Goal: Task Accomplishment & Management: Use online tool/utility

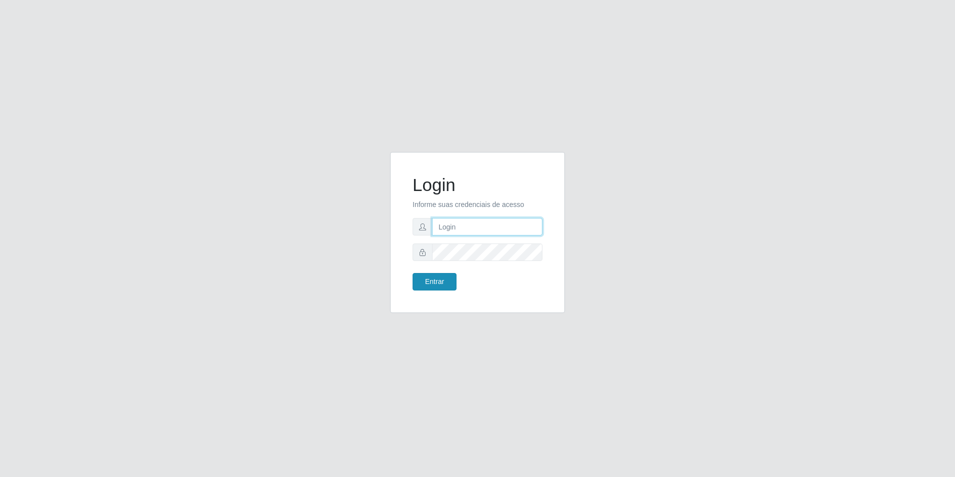
type input "[EMAIL_ADDRESS][DOMAIN_NAME]"
click at [437, 285] on button "Entrar" at bounding box center [435, 281] width 44 height 17
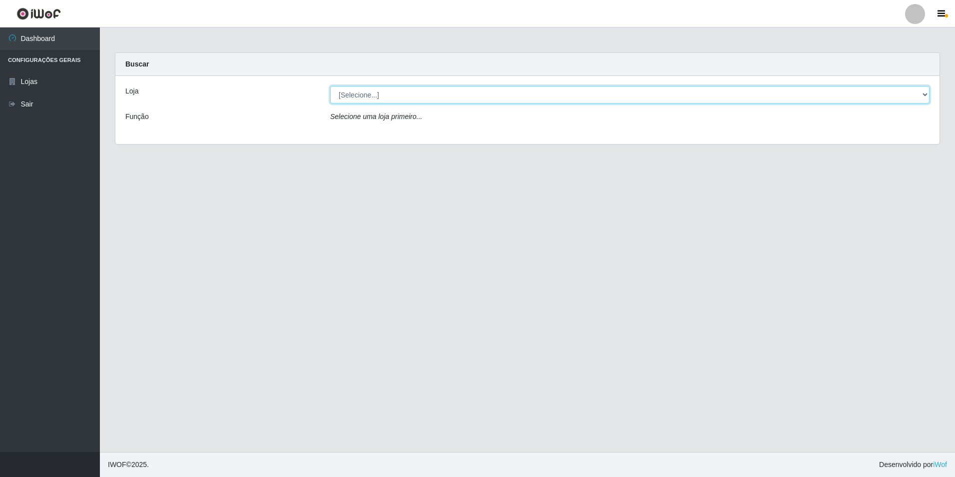
click at [461, 102] on select "[Selecione...] Extrabom - Loja 57 Anchieta" at bounding box center [629, 94] width 599 height 17
select select "470"
click at [330, 86] on select "[Selecione...] Extrabom - Loja 57 Anchieta" at bounding box center [629, 94] width 599 height 17
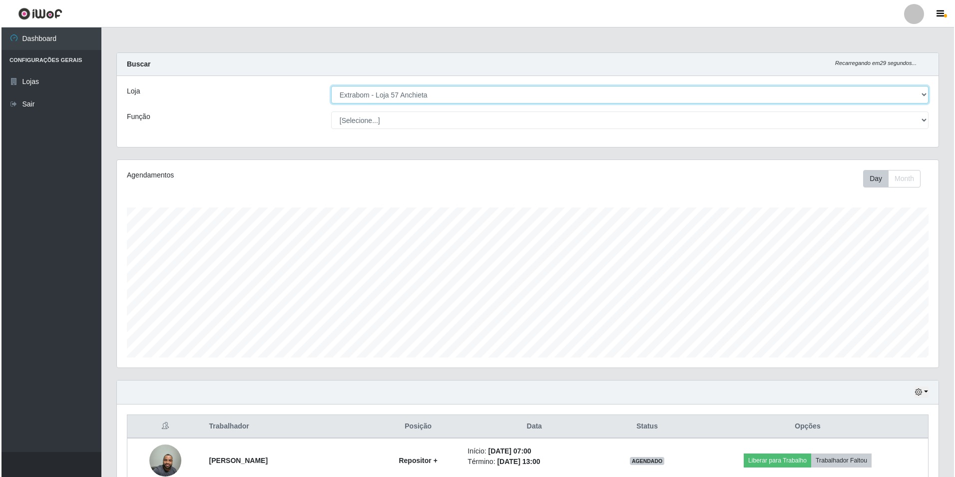
scroll to position [200, 0]
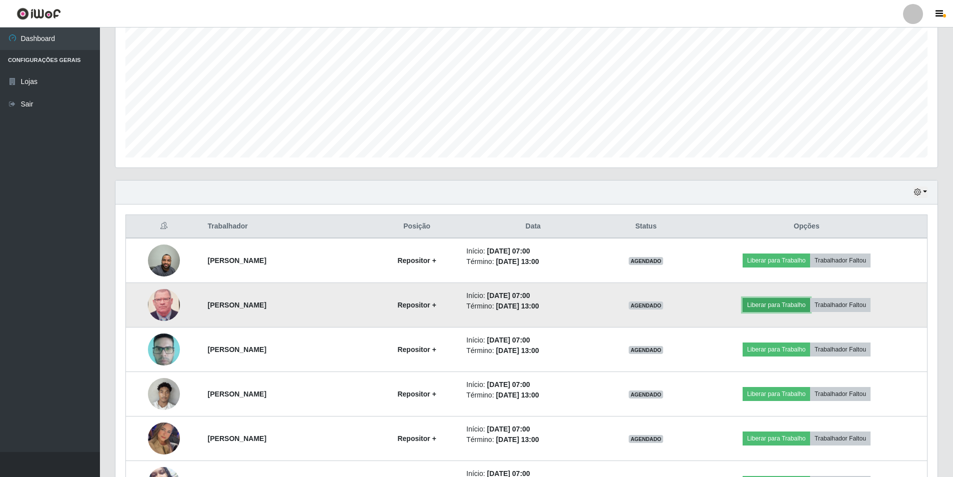
click at [773, 304] on button "Liberar para Trabalho" at bounding box center [775, 305] width 67 height 14
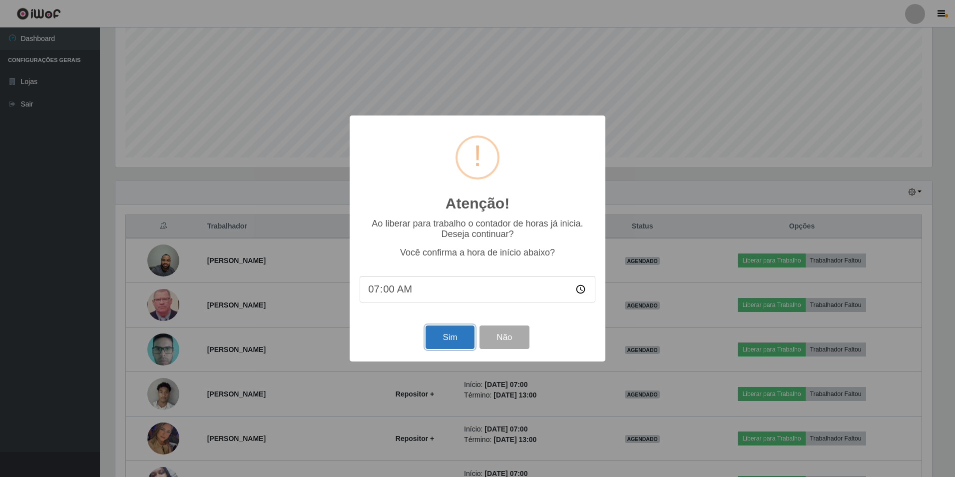
click at [454, 329] on button "Sim" at bounding box center [450, 336] width 48 height 23
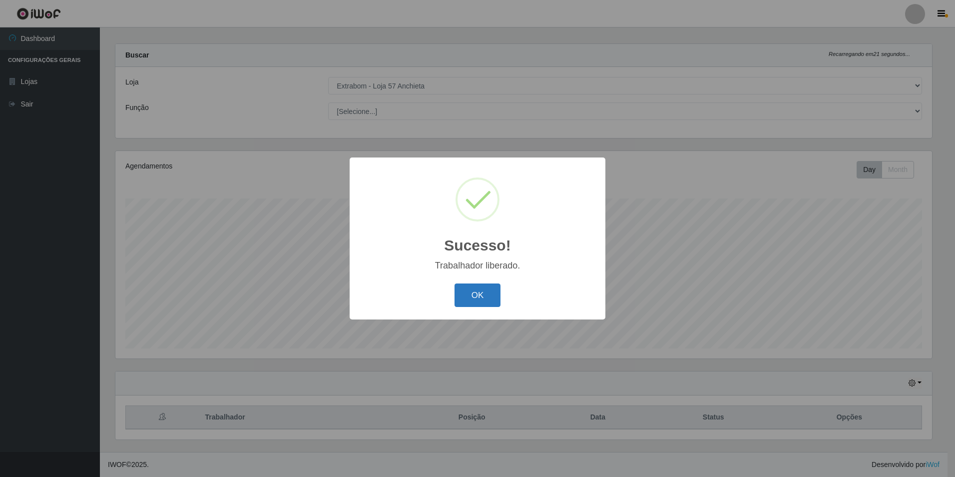
click at [483, 296] on button "OK" at bounding box center [478, 294] width 46 height 23
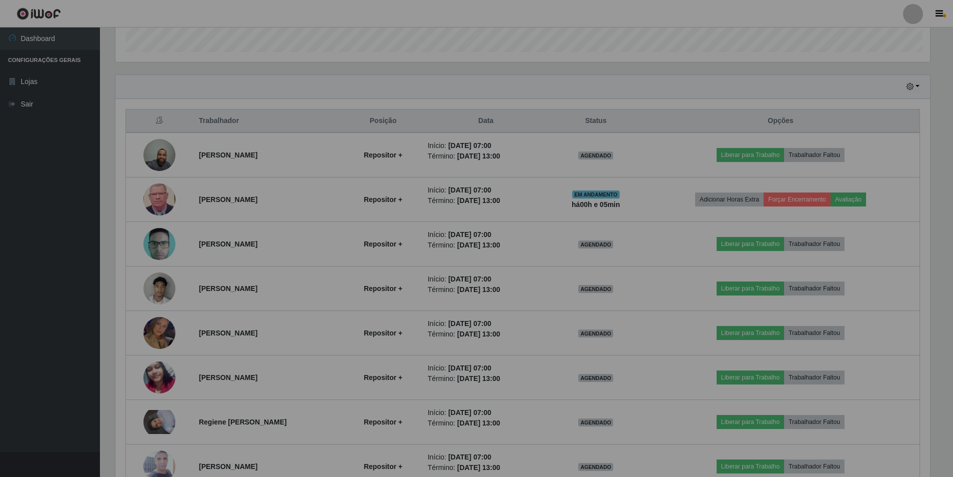
scroll to position [207, 822]
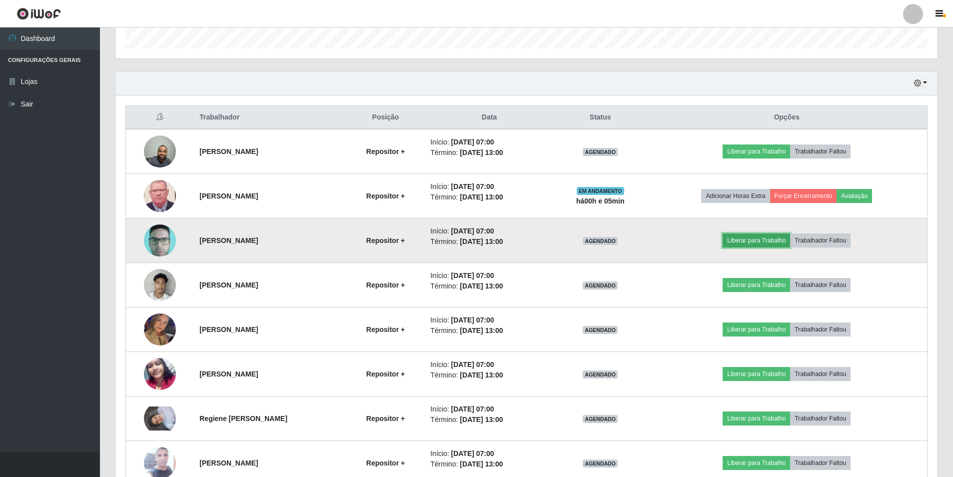
click at [742, 243] on button "Liberar para Trabalho" at bounding box center [755, 240] width 67 height 14
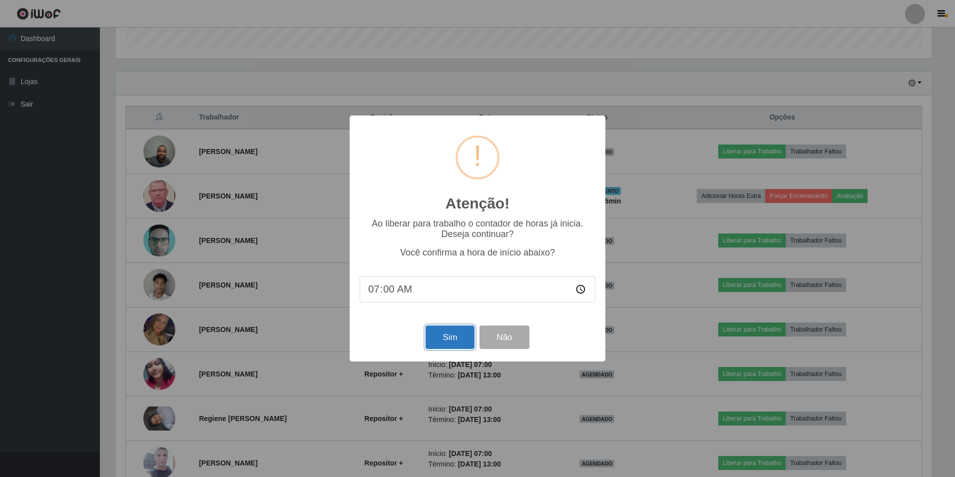
click at [456, 335] on button "Sim" at bounding box center [450, 336] width 48 height 23
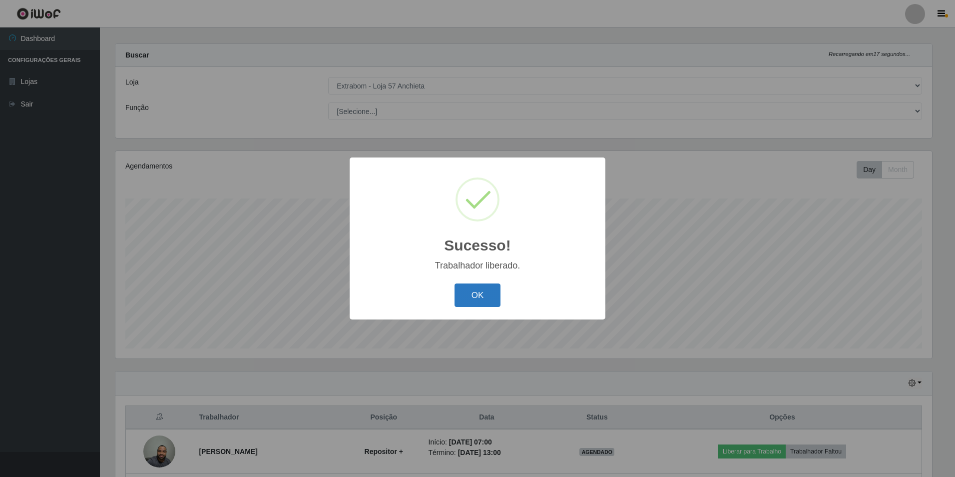
click at [468, 296] on button "OK" at bounding box center [478, 294] width 46 height 23
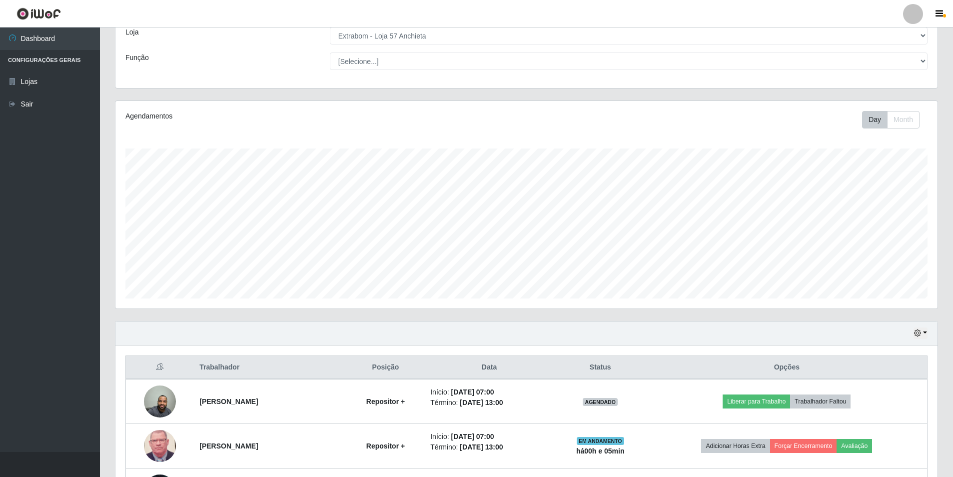
scroll to position [209, 0]
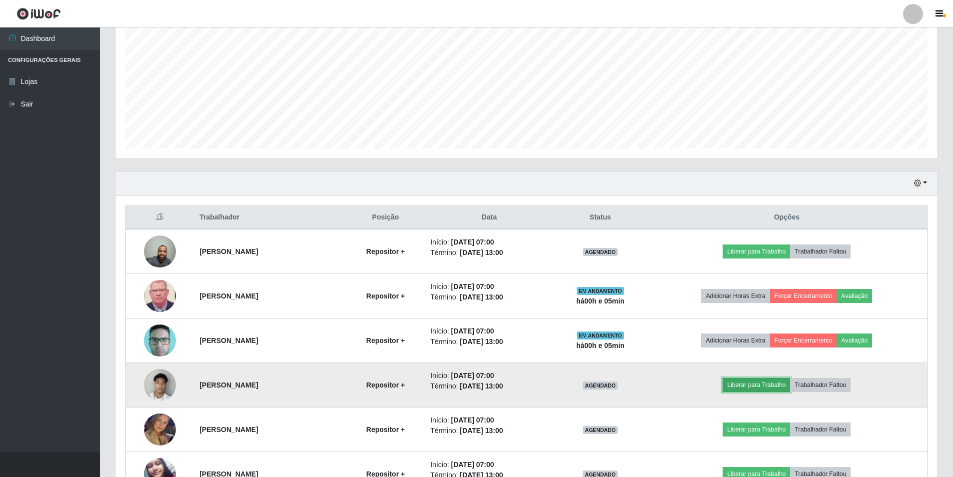
click at [741, 385] on button "Liberar para Trabalho" at bounding box center [755, 385] width 67 height 14
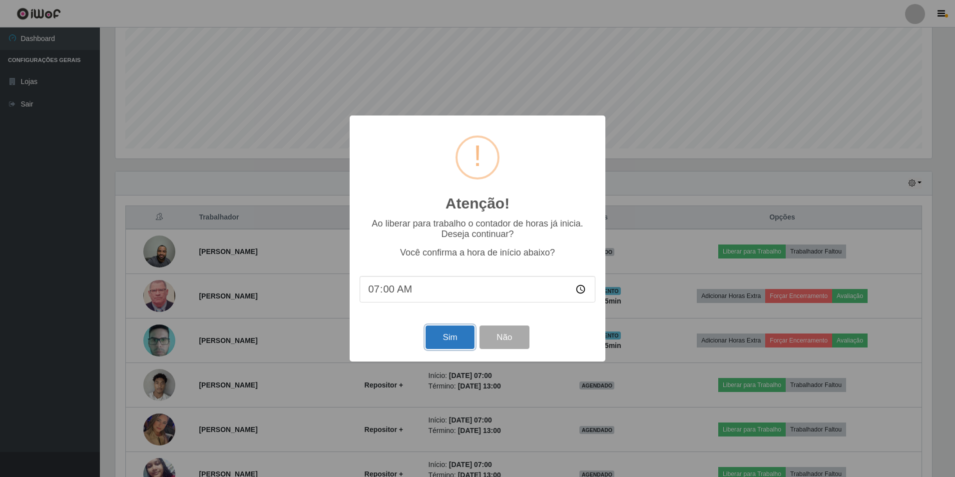
click at [453, 339] on button "Sim" at bounding box center [450, 336] width 48 height 23
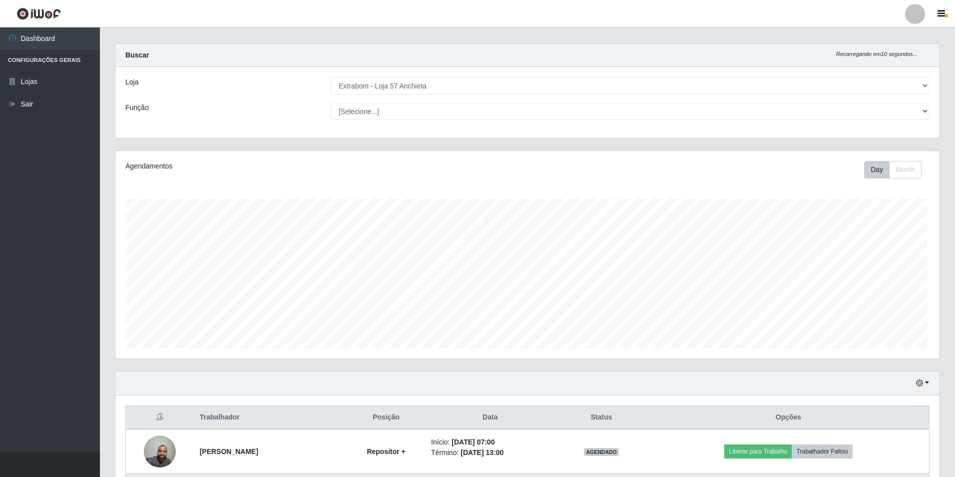
scroll to position [0, 0]
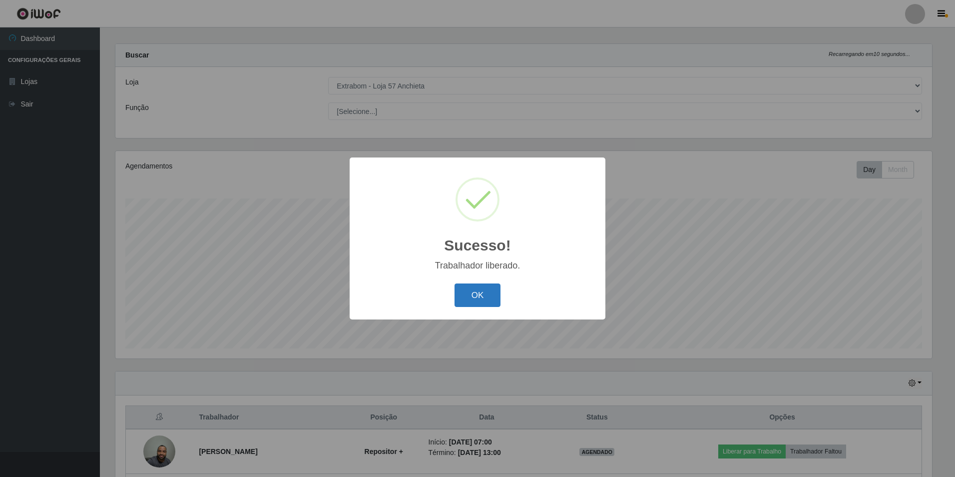
click at [489, 293] on button "OK" at bounding box center [478, 294] width 46 height 23
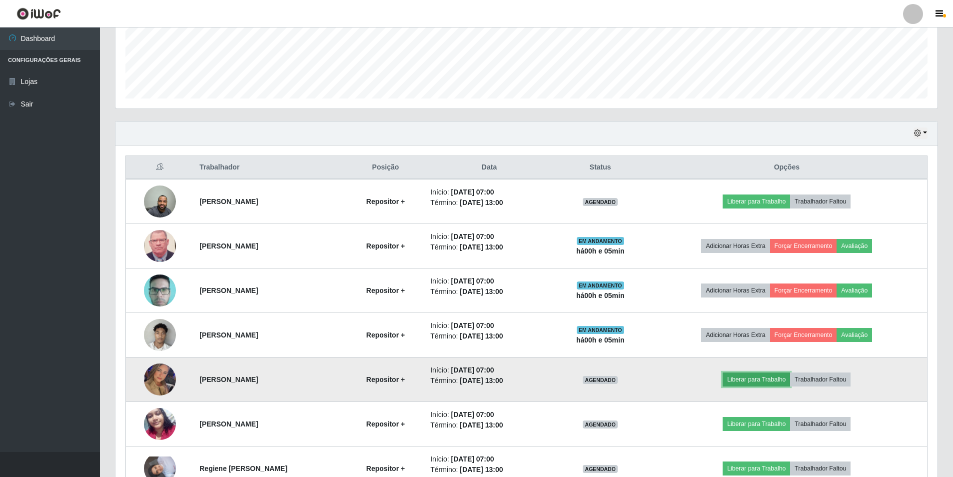
click at [750, 383] on button "Liberar para Trabalho" at bounding box center [755, 379] width 67 height 14
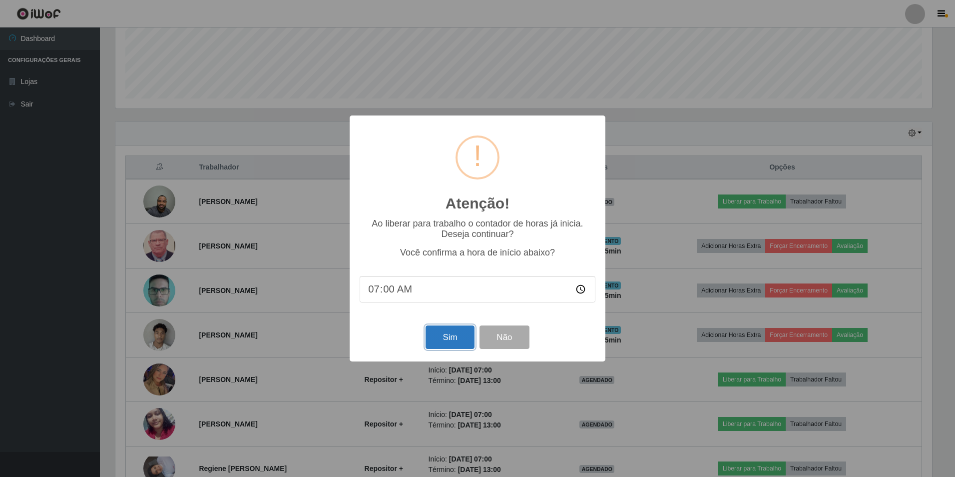
click at [450, 336] on button "Sim" at bounding box center [450, 336] width 48 height 23
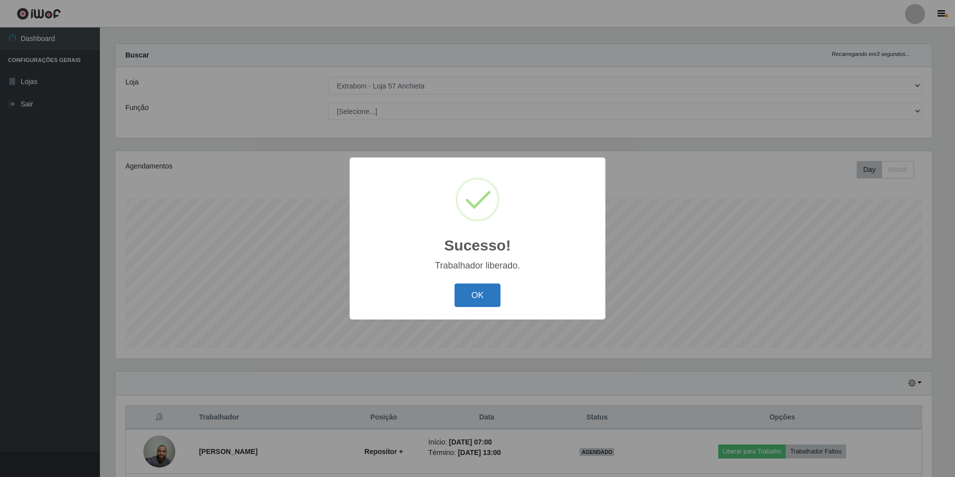
click at [479, 292] on button "OK" at bounding box center [478, 294] width 46 height 23
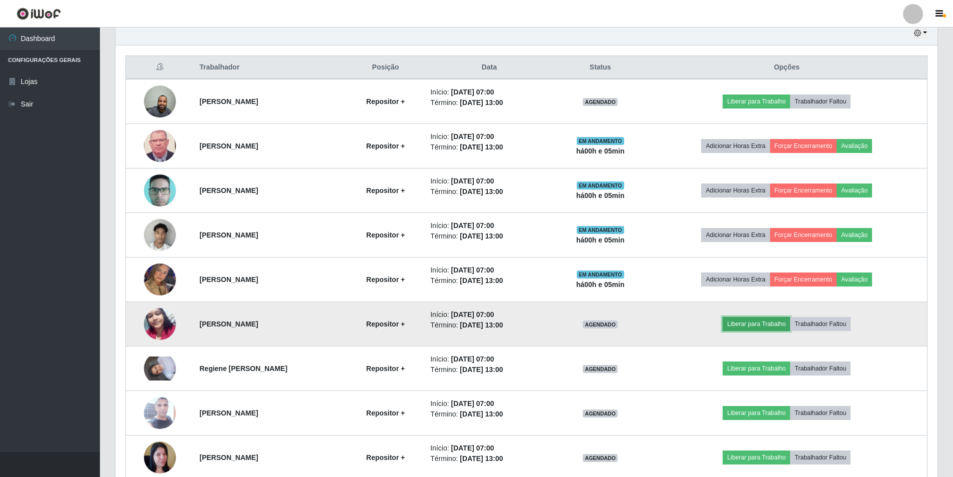
click at [750, 322] on button "Liberar para Trabalho" at bounding box center [755, 324] width 67 height 14
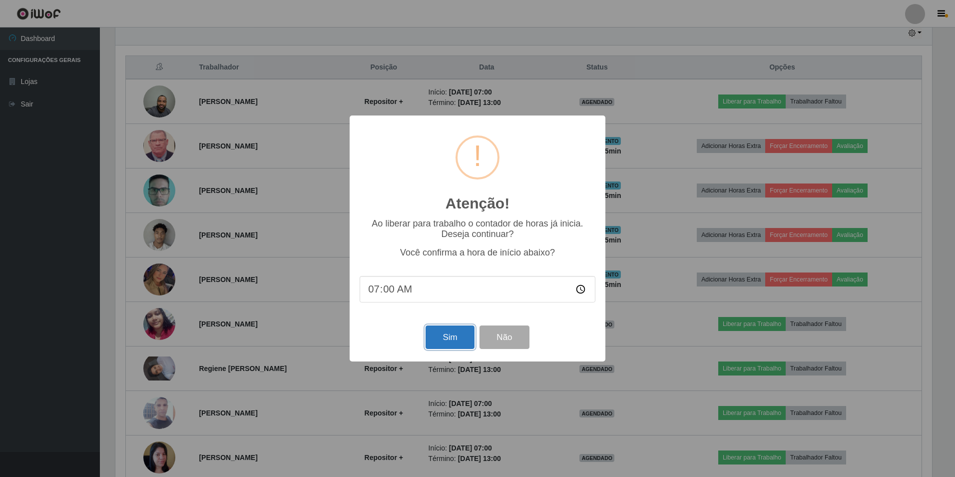
click at [458, 336] on button "Sim" at bounding box center [450, 336] width 48 height 23
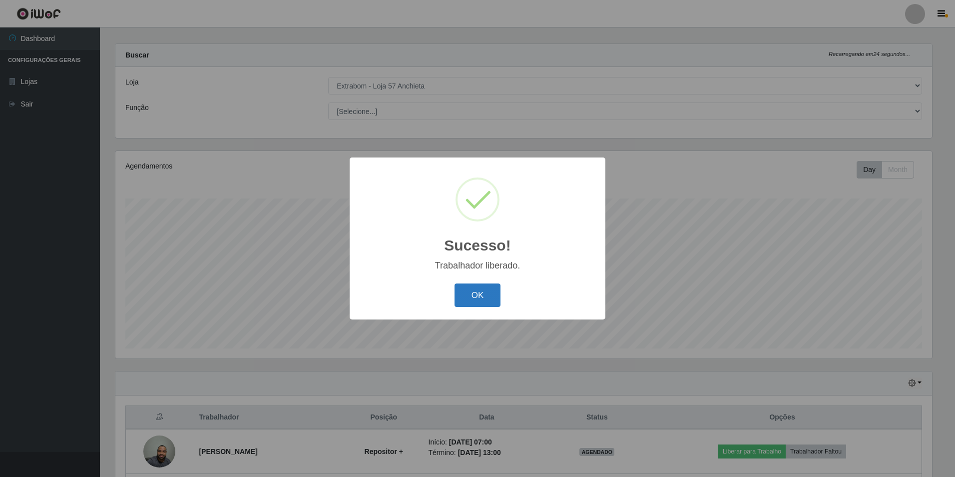
click at [471, 300] on button "OK" at bounding box center [478, 294] width 46 height 23
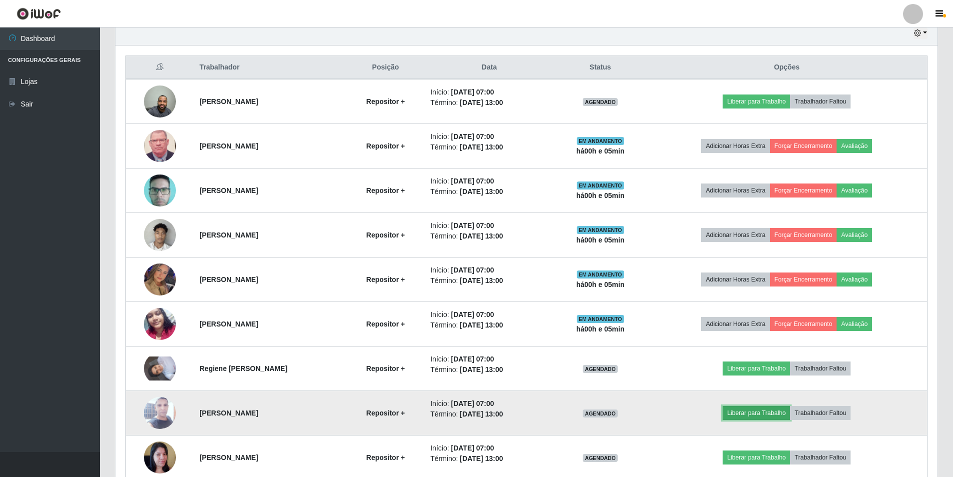
click at [749, 409] on button "Liberar para Trabalho" at bounding box center [755, 413] width 67 height 14
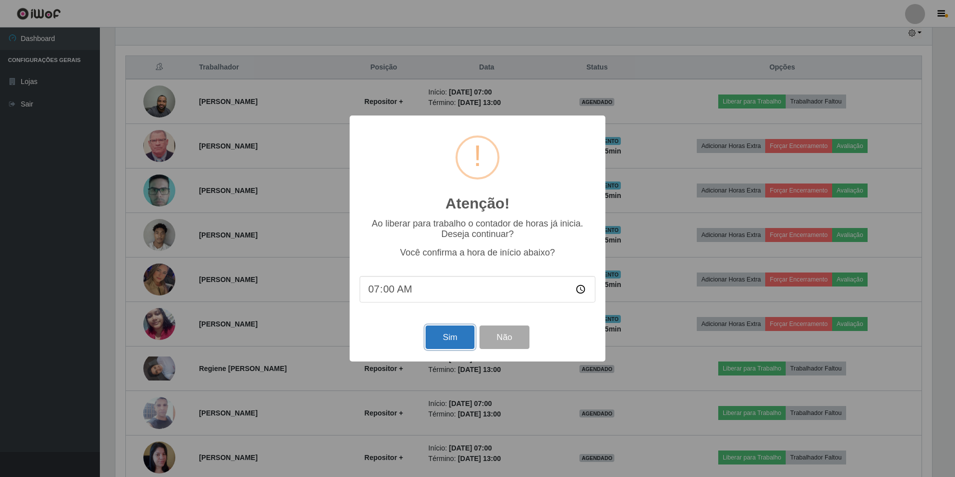
click at [444, 340] on button "Sim" at bounding box center [450, 336] width 48 height 23
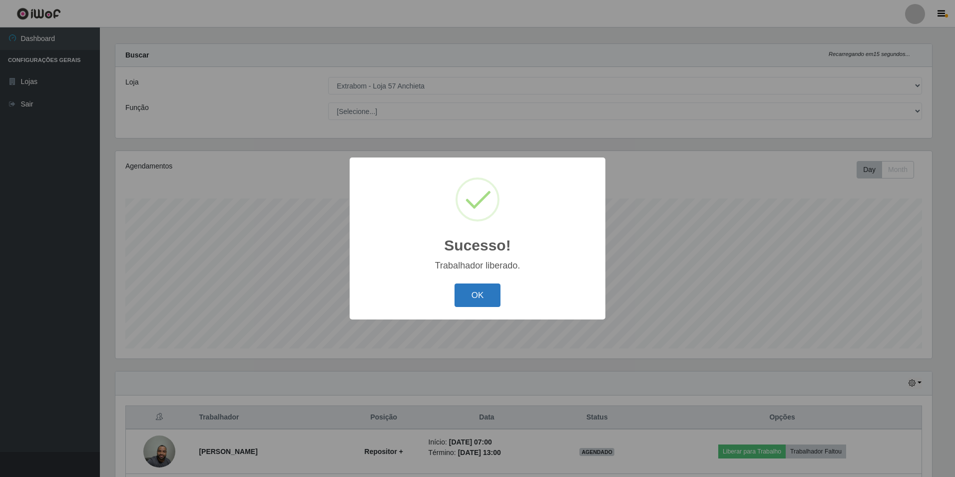
click at [475, 300] on button "OK" at bounding box center [478, 294] width 46 height 23
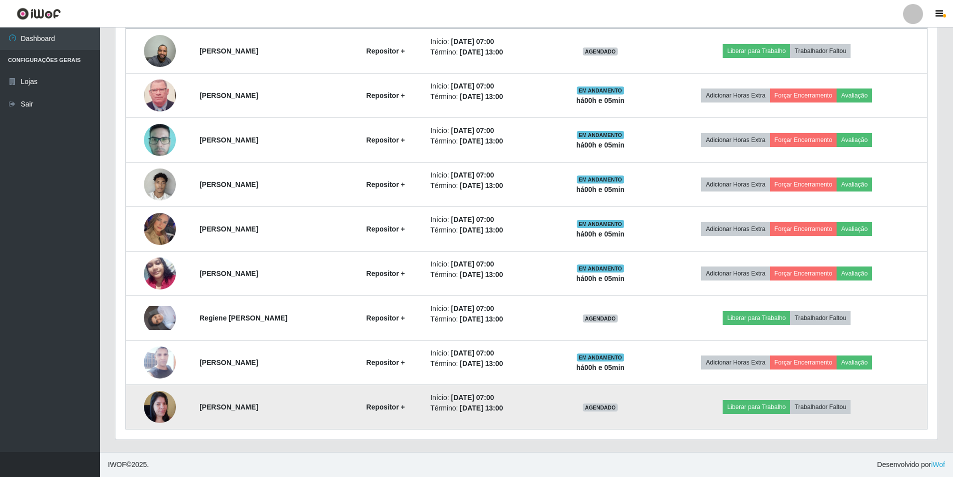
click at [148, 406] on img at bounding box center [160, 406] width 32 height 42
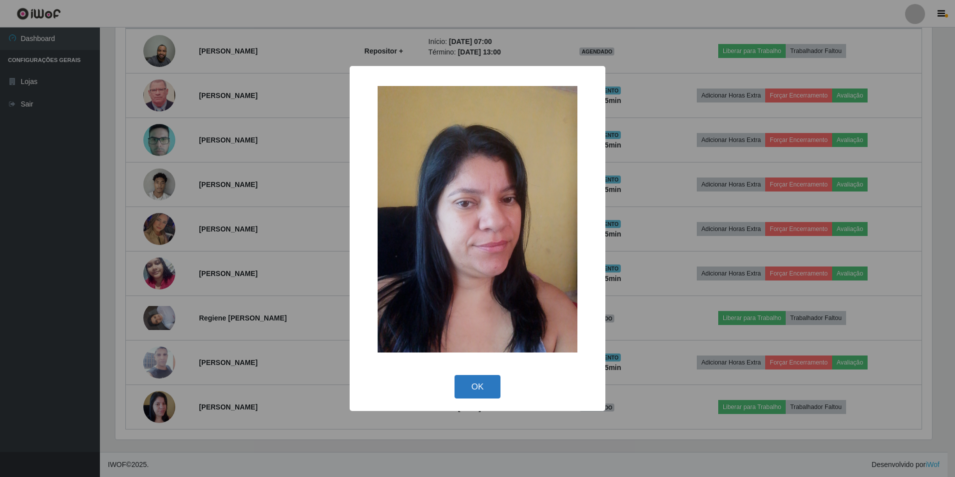
click at [490, 394] on button "OK" at bounding box center [478, 386] width 46 height 23
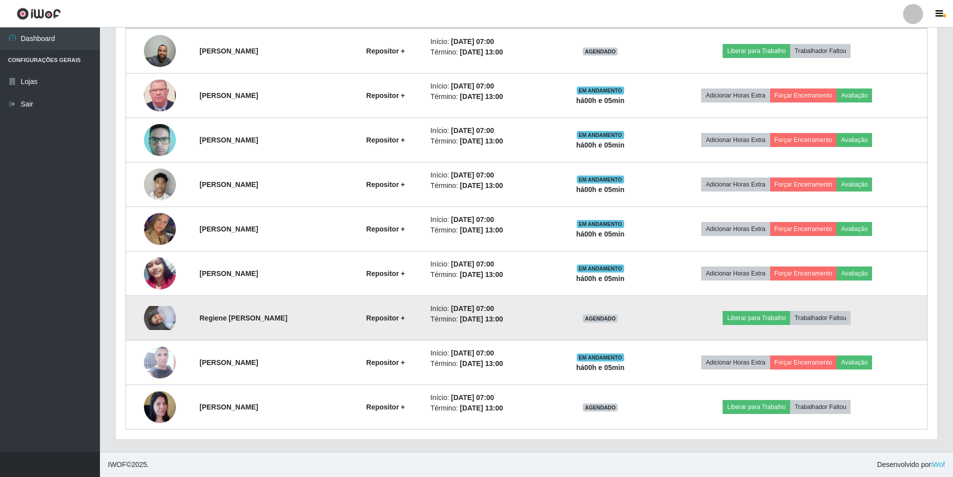
click at [164, 320] on img at bounding box center [160, 318] width 32 height 24
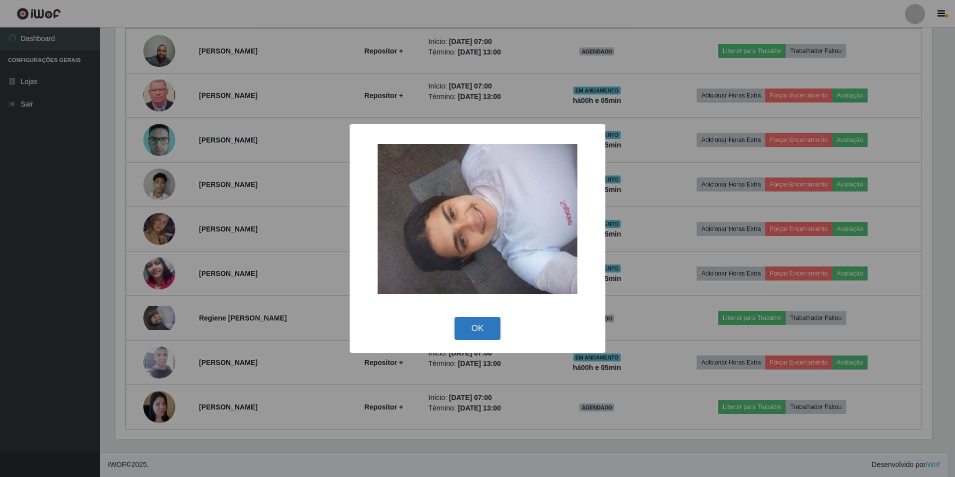
click at [482, 334] on button "OK" at bounding box center [478, 328] width 46 height 23
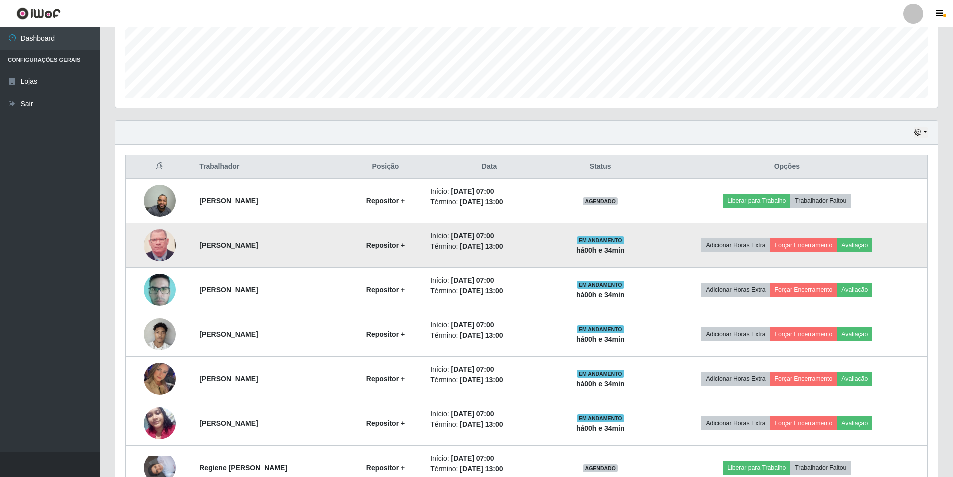
scroll to position [409, 0]
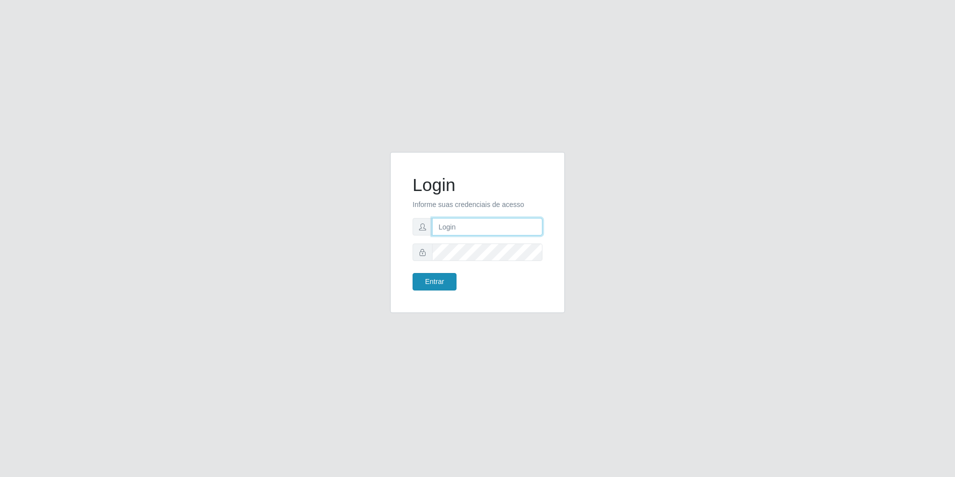
type input "[EMAIL_ADDRESS][DOMAIN_NAME]"
click at [446, 279] on button "Entrar" at bounding box center [435, 281] width 44 height 17
